Goal: Task Accomplishment & Management: Complete application form

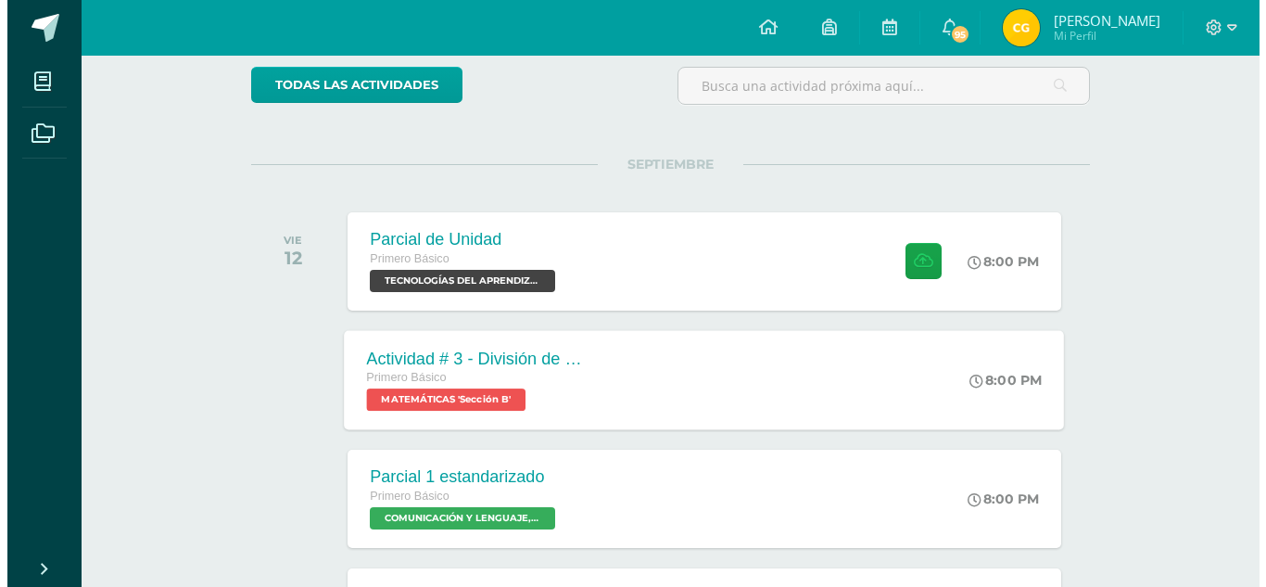
scroll to position [185, 0]
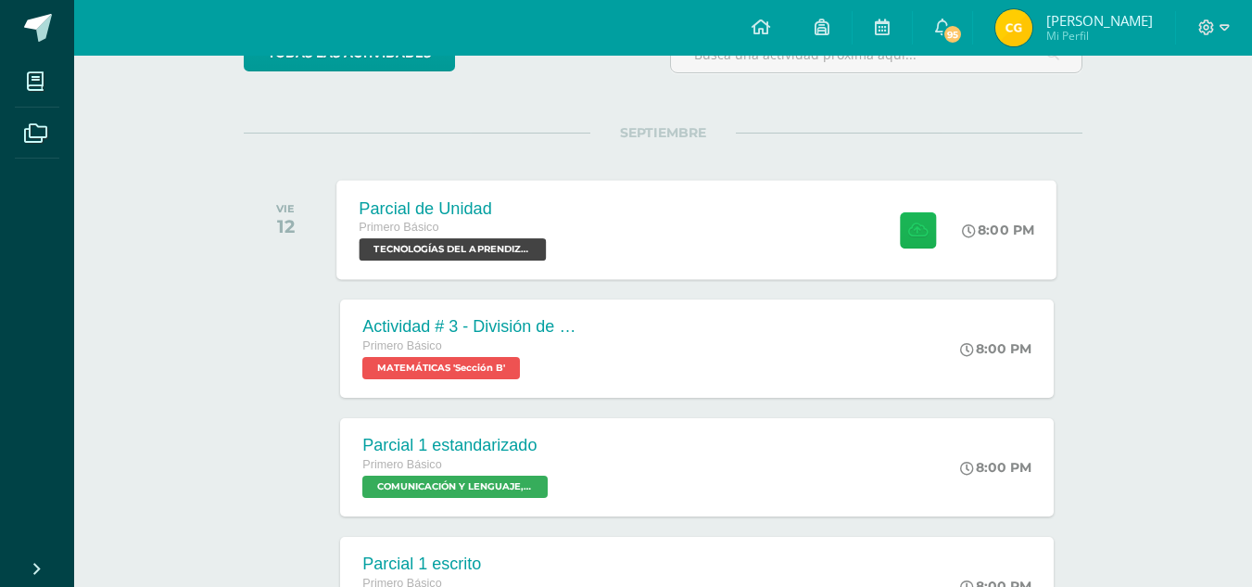
click at [924, 241] on button at bounding box center [918, 229] width 36 height 36
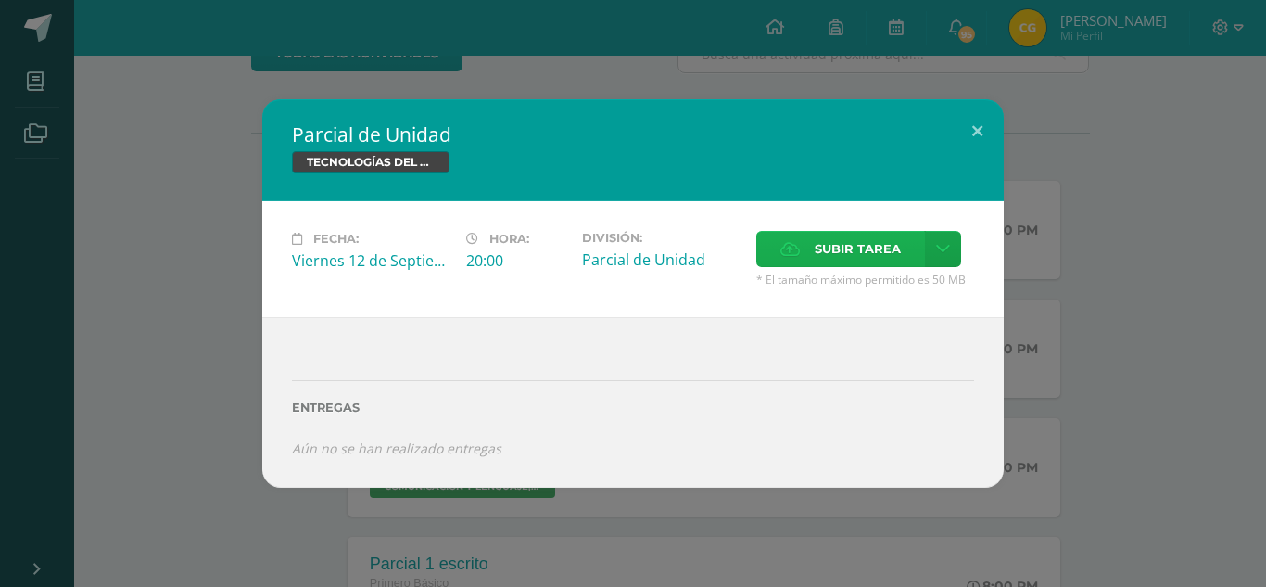
click at [819, 248] on span "Subir tarea" at bounding box center [858, 249] width 86 height 34
click at [0, 0] on input "Subir tarea" at bounding box center [0, 0] width 0 height 0
click at [805, 250] on label "Subir tarea" at bounding box center [840, 249] width 169 height 36
click at [0, 0] on input "Subir tarea" at bounding box center [0, 0] width 0 height 0
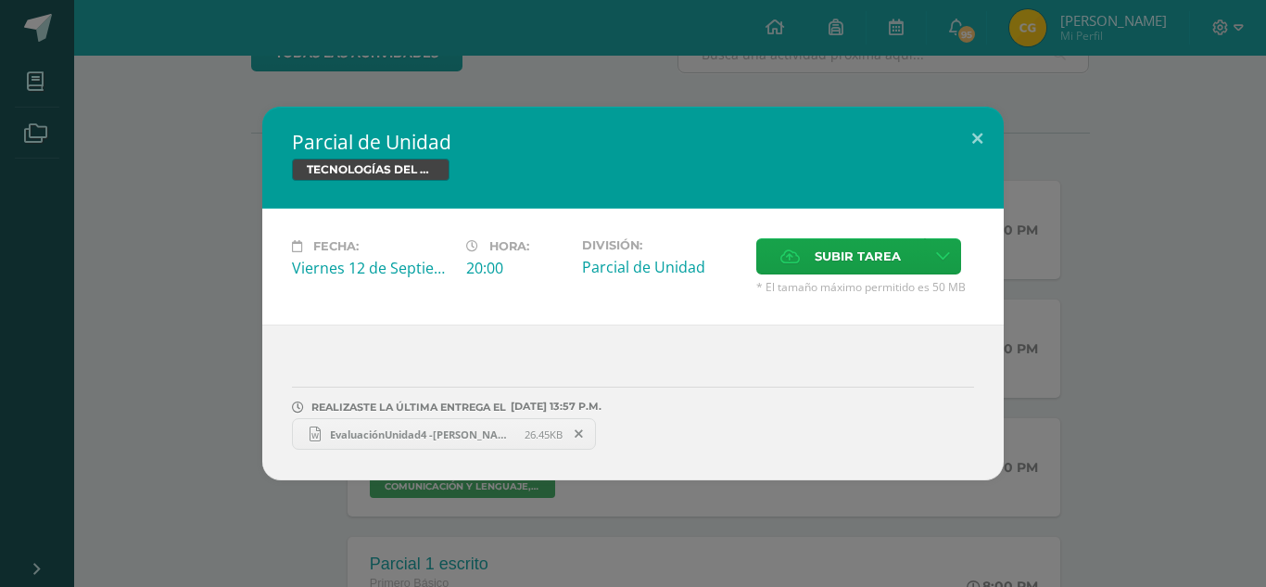
click at [474, 435] on span "EvaluaciónUnidad4 -[PERSON_NAME].docx" at bounding box center [423, 434] width 204 height 14
click at [473, 438] on span "EvaluaciónUnidad4 -[PERSON_NAME].docx" at bounding box center [423, 434] width 204 height 14
click at [472, 433] on span "EvaluaciónUnidad4 -[PERSON_NAME].docx" at bounding box center [423, 434] width 204 height 14
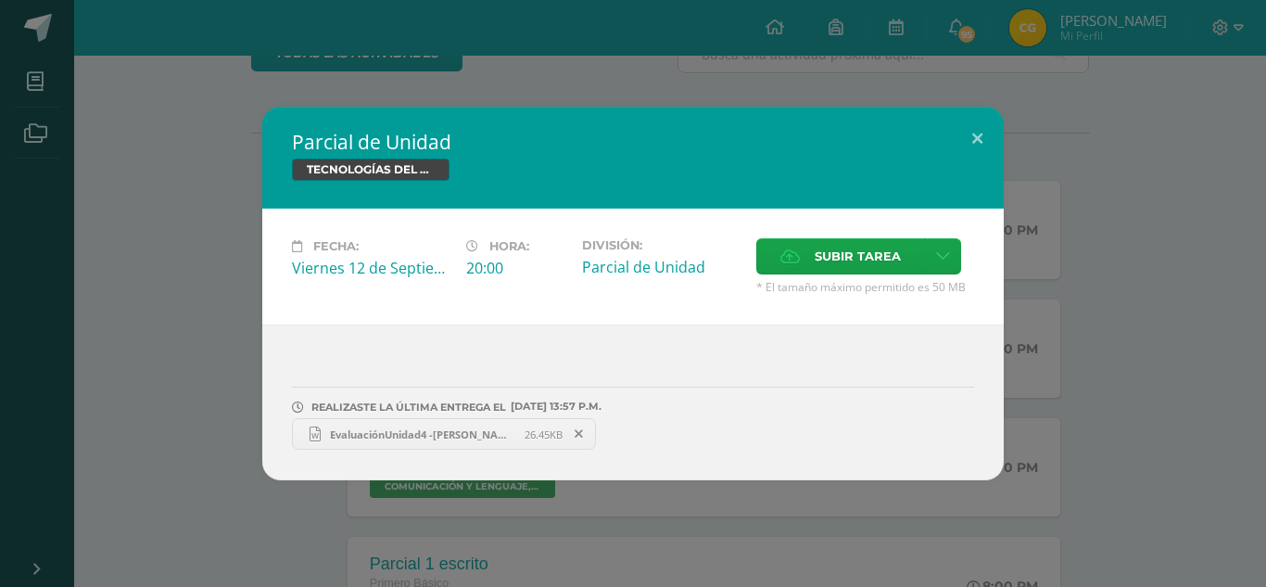
click at [472, 433] on span "EvaluaciónUnidad4 -[PERSON_NAME].docx" at bounding box center [423, 434] width 204 height 14
click at [582, 431] on icon at bounding box center [579, 433] width 8 height 13
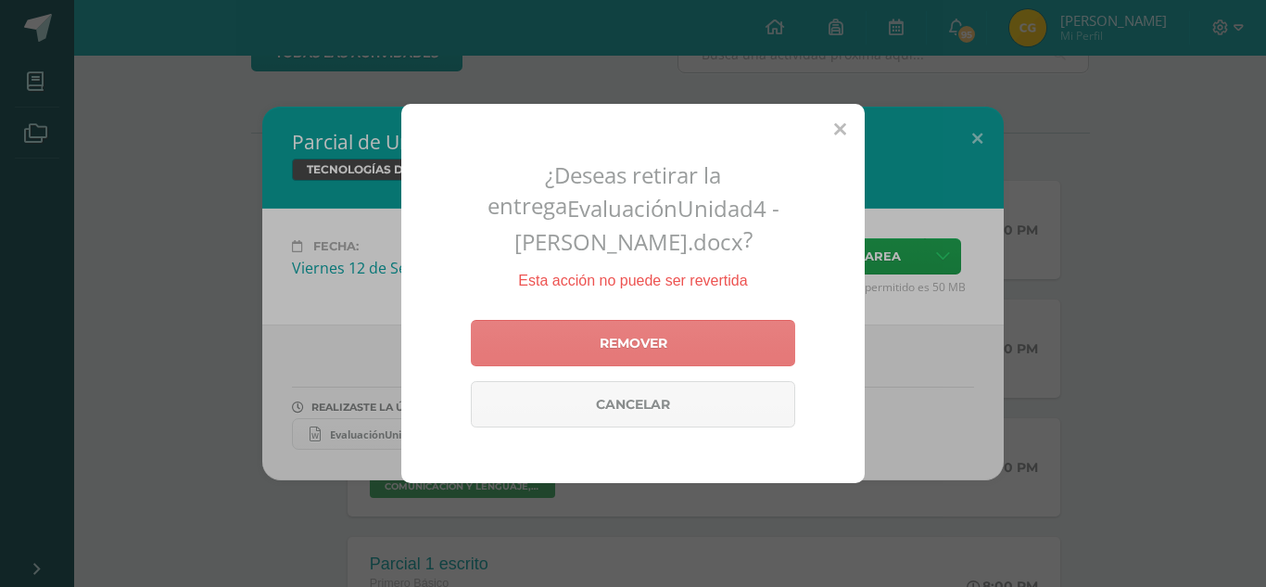
click at [591, 354] on link "Remover" at bounding box center [633, 343] width 324 height 46
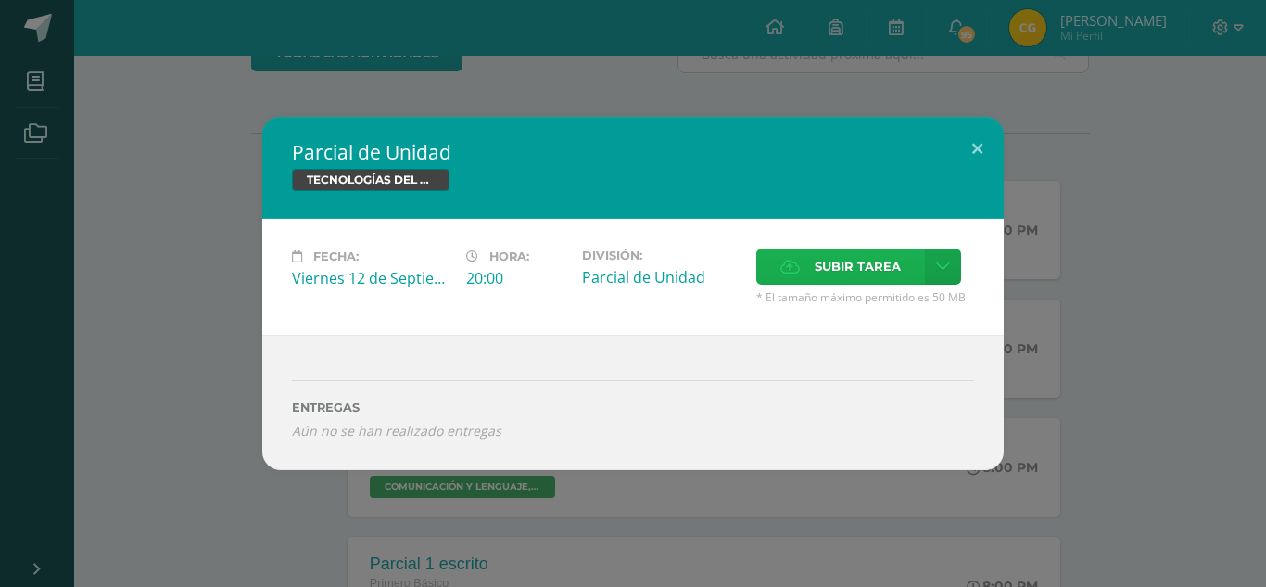
click at [793, 266] on icon at bounding box center [790, 266] width 19 height 12
click at [0, 0] on input "Subir tarea" at bounding box center [0, 0] width 0 height 0
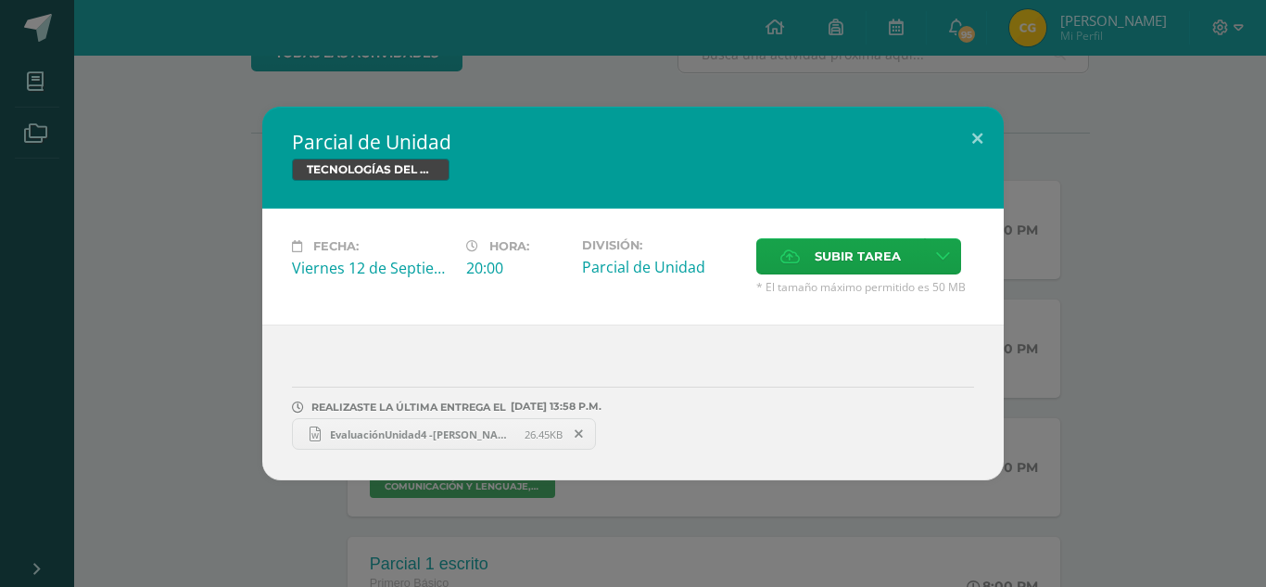
click at [386, 429] on span "EvaluaciónUnidad4 -[PERSON_NAME].docx" at bounding box center [423, 434] width 204 height 14
